Goal: Task Accomplishment & Management: Use online tool/utility

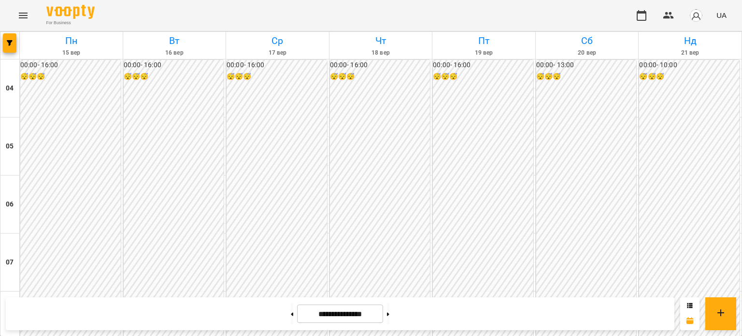
scroll to position [749, 0]
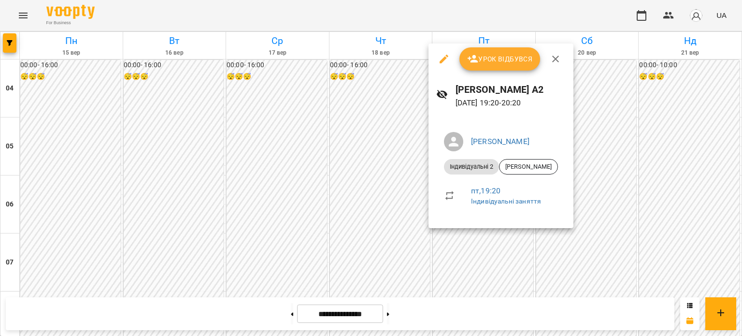
click at [511, 74] on div "[PERSON_NAME] А2 [DATE] 19:20 - 20:20" at bounding box center [500, 95] width 145 height 42
drag, startPoint x: 511, startPoint y: 57, endPoint x: 510, endPoint y: 63, distance: 5.9
click at [510, 59] on span "Урок відбувся" at bounding box center [500, 59] width 66 height 12
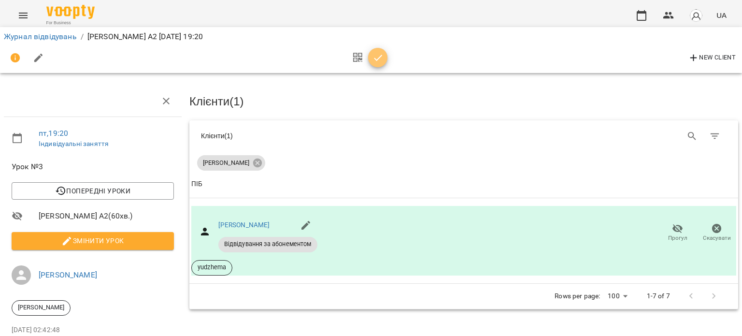
click at [380, 56] on icon "button" at bounding box center [378, 58] width 12 height 12
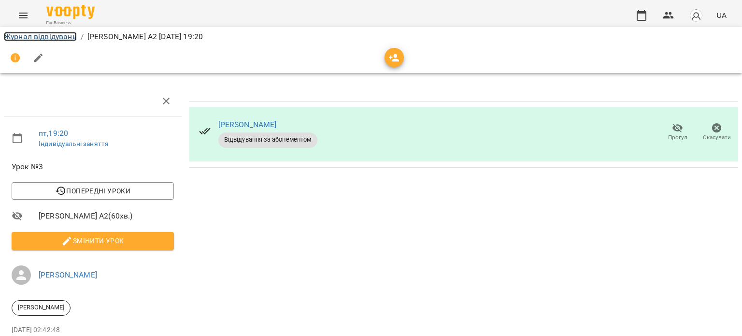
click at [46, 34] on link "Журнал відвідувань" at bounding box center [40, 36] width 73 height 9
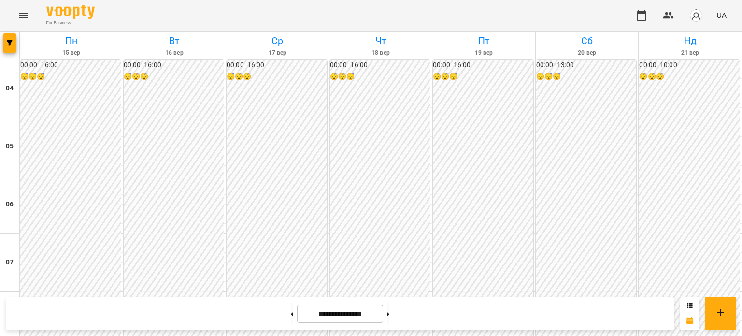
scroll to position [427, 0]
click at [635, 18] on button "button" at bounding box center [641, 15] width 23 height 23
click at [701, 17] on img "button" at bounding box center [696, 16] width 14 height 14
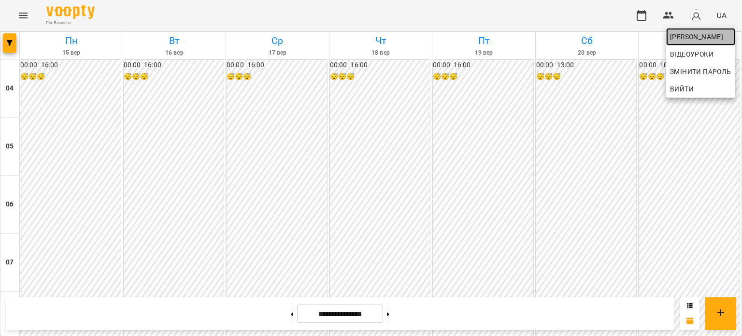
click at [698, 36] on span "[PERSON_NAME]" at bounding box center [700, 37] width 61 height 12
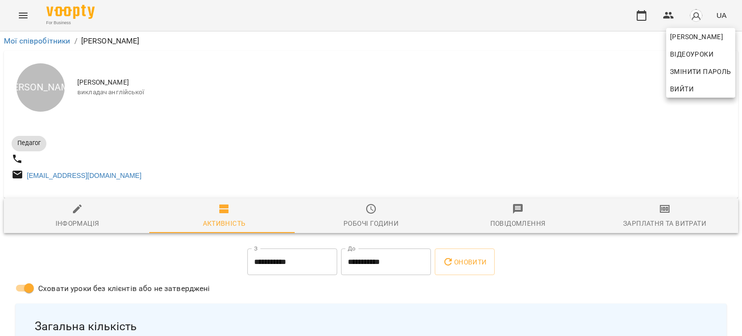
click at [662, 216] on div at bounding box center [371, 168] width 742 height 336
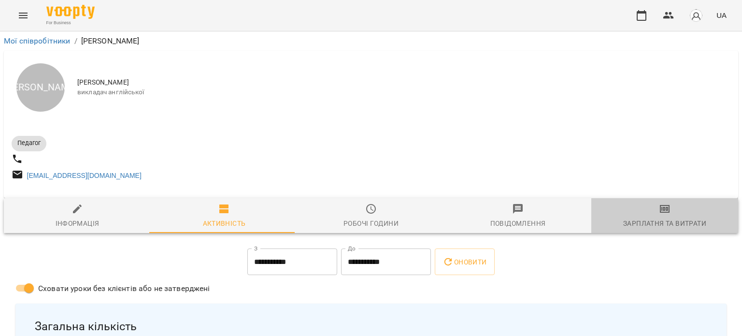
click at [659, 225] on div "Зарплатня та Витрати" at bounding box center [664, 223] width 83 height 12
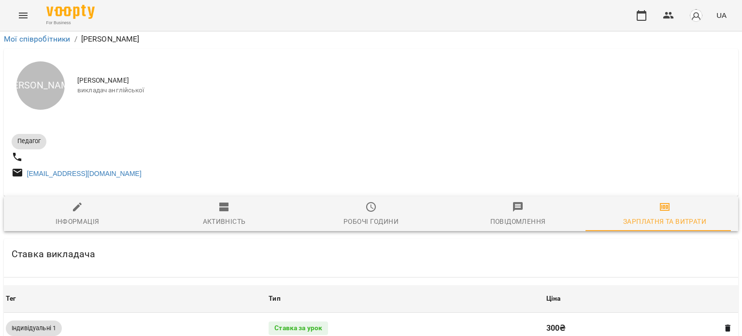
scroll to position [317, 0]
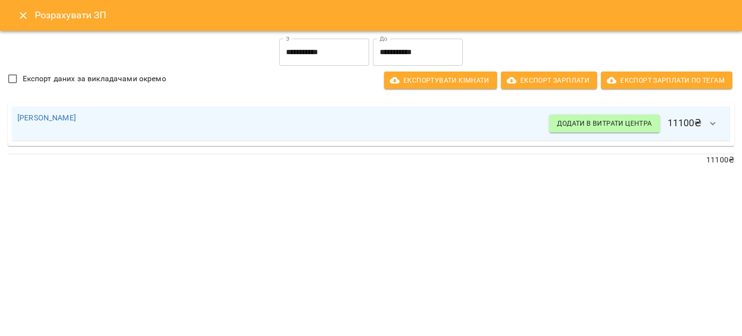
scroll to position [388, 1]
click at [345, 47] on input "**********" at bounding box center [324, 52] width 90 height 27
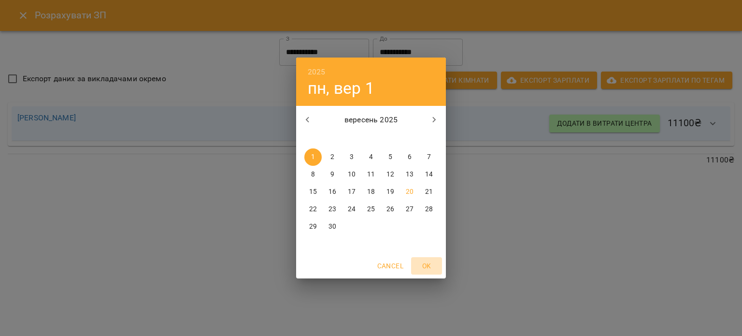
click at [425, 263] on span "OK" at bounding box center [426, 266] width 23 height 12
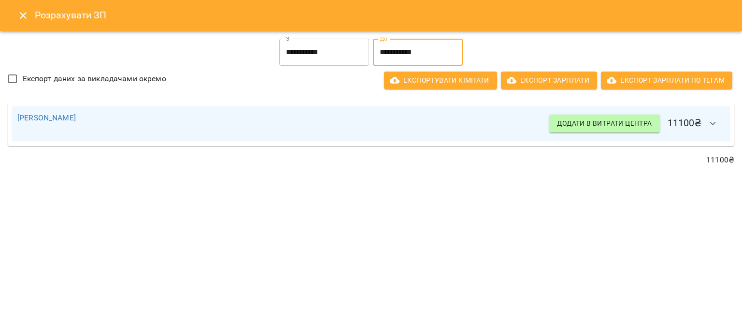
click at [442, 46] on input "**********" at bounding box center [418, 52] width 90 height 27
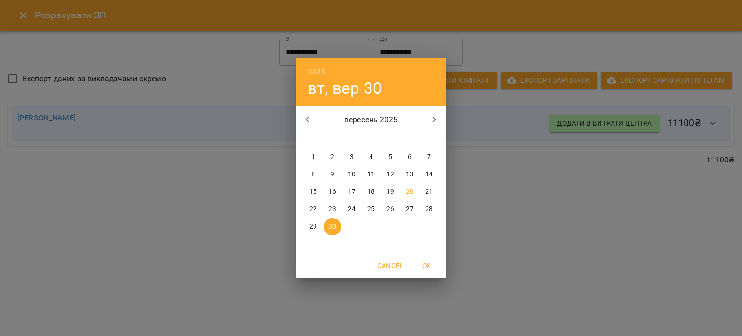
click at [332, 227] on p "30" at bounding box center [332, 227] width 8 height 10
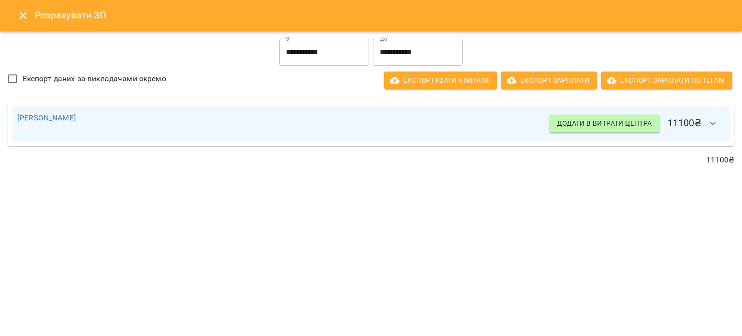
click at [686, 123] on h6 "Додати в витрати центра 11100 ₴" at bounding box center [636, 123] width 175 height 23
drag, startPoint x: 679, startPoint y: 124, endPoint x: 665, endPoint y: 124, distance: 14.5
click at [665, 124] on h6 "Додати в витрати центра 11100 ₴" at bounding box center [636, 123] width 175 height 23
click at [408, 46] on input "**********" at bounding box center [418, 52] width 90 height 27
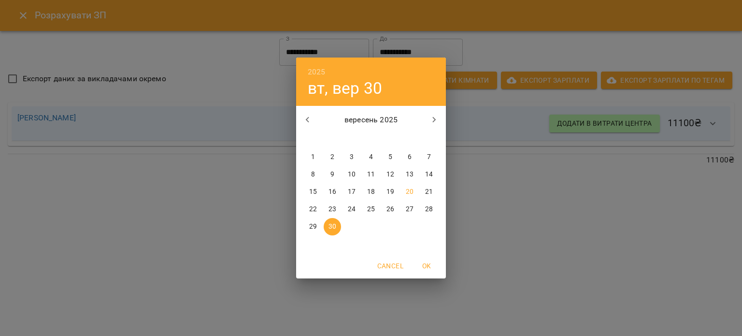
drag, startPoint x: 410, startPoint y: 192, endPoint x: 403, endPoint y: 193, distance: 7.8
click at [410, 192] on p "20" at bounding box center [410, 192] width 8 height 10
type input "**********"
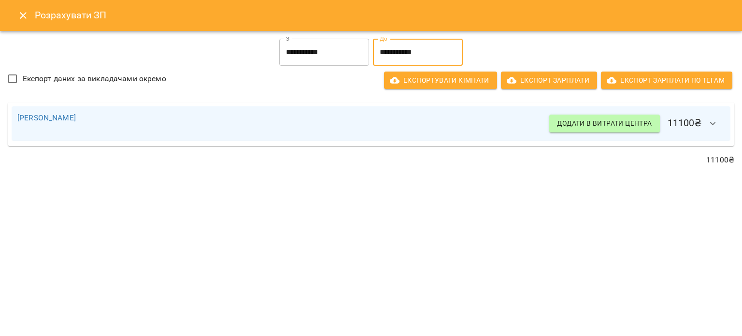
click at [429, 46] on input "**********" at bounding box center [418, 52] width 90 height 27
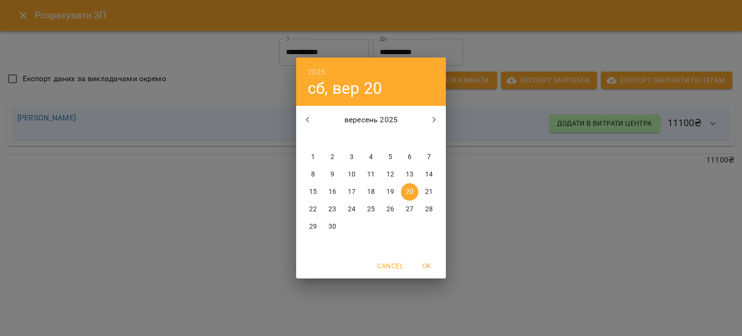
scroll to position [412, 2]
